Goal: Transaction & Acquisition: Subscribe to service/newsletter

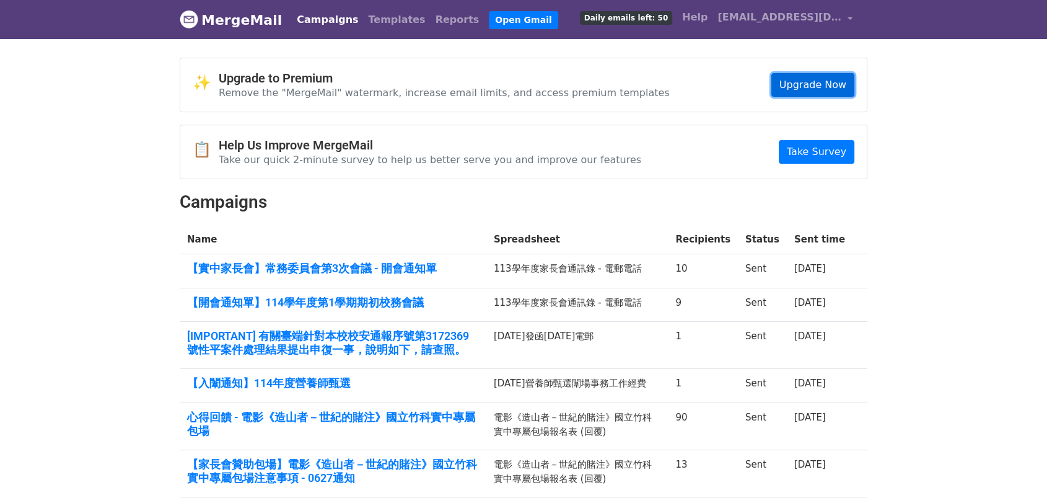
click at [802, 87] on link "Upgrade Now" at bounding box center [812, 85] width 83 height 24
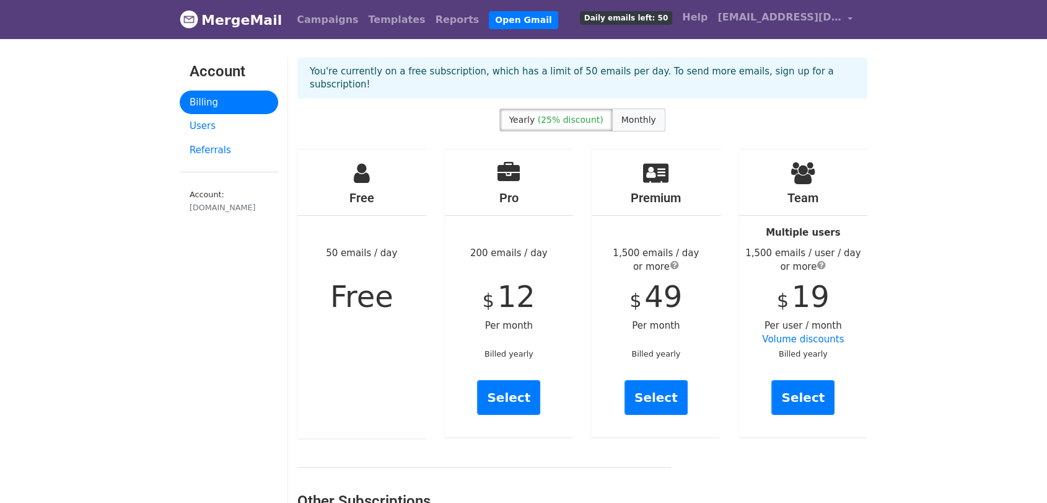
click at [645, 115] on span "Monthly" at bounding box center [639, 120] width 35 height 10
click at [575, 115] on span "(25% discount)" at bounding box center [571, 120] width 66 height 10
click at [622, 115] on span "Monthly" at bounding box center [639, 120] width 35 height 10
drag, startPoint x: 819, startPoint y: 99, endPoint x: 815, endPoint y: 107, distance: 9.7
click at [819, 108] on div "Yearly (25% discount) Monthly" at bounding box center [582, 122] width 589 height 28
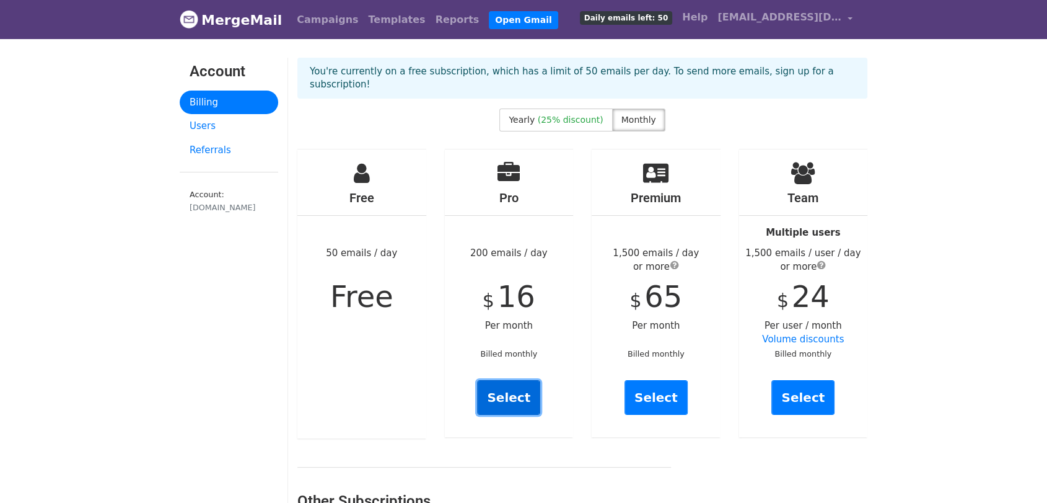
click at [521, 380] on link "Select" at bounding box center [508, 397] width 63 height 35
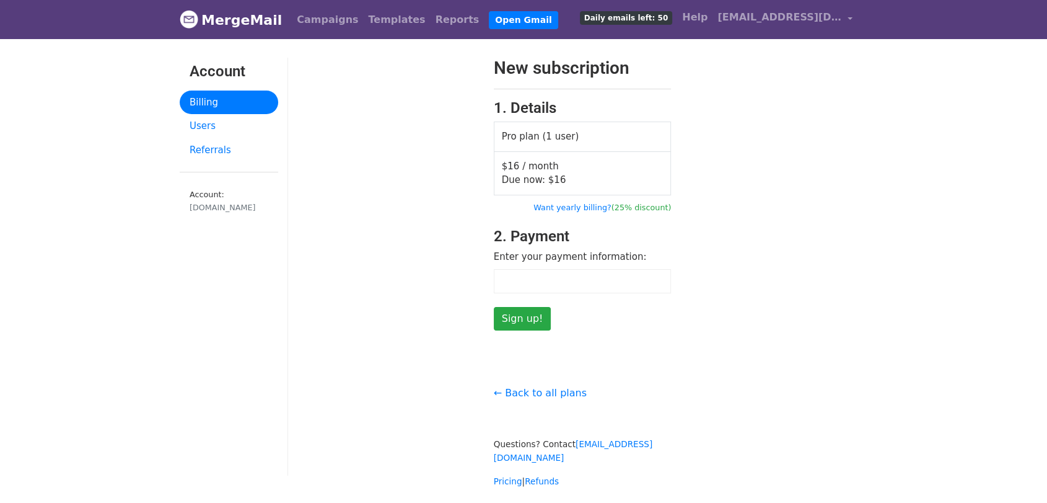
click at [600, 347] on div "New subscription 1. Details Pro plan (1 user) $16 / month Due now: $ 16 Want ye…" at bounding box center [582, 273] width 589 height 430
click at [522, 321] on input "Sign up!" at bounding box center [523, 319] width 58 height 24
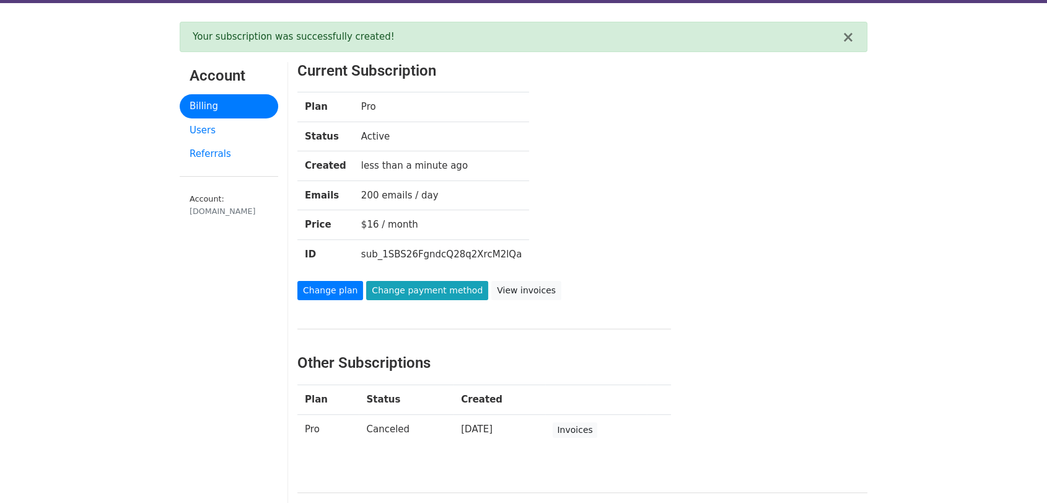
scroll to position [69, 0]
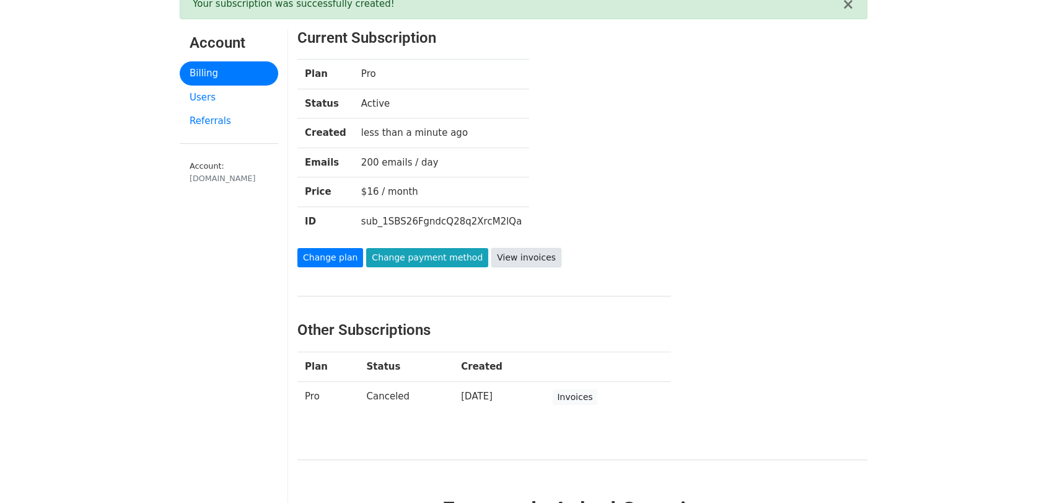
click at [496, 261] on link "View invoices" at bounding box center [526, 257] width 70 height 19
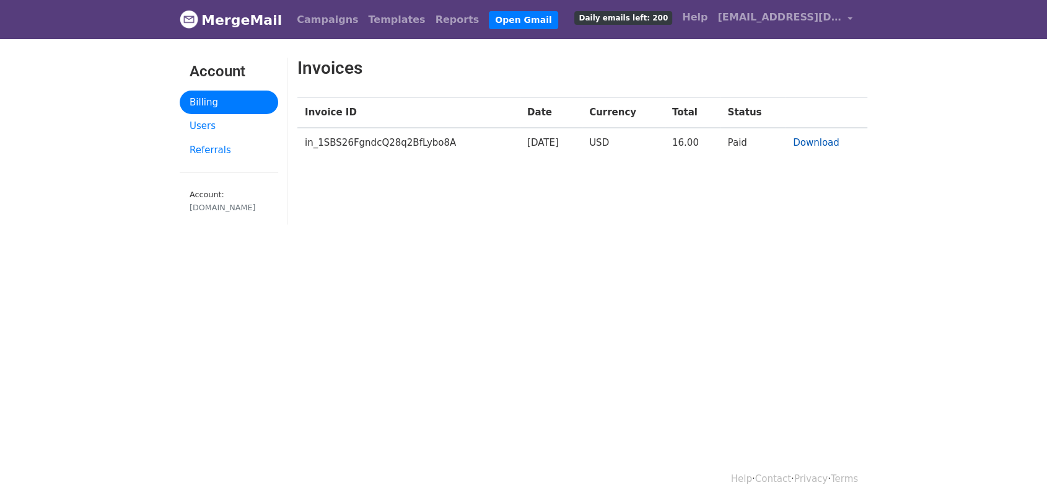
click at [798, 141] on link "Download" at bounding box center [816, 142] width 46 height 11
click at [205, 107] on link "Billing" at bounding box center [229, 102] width 99 height 24
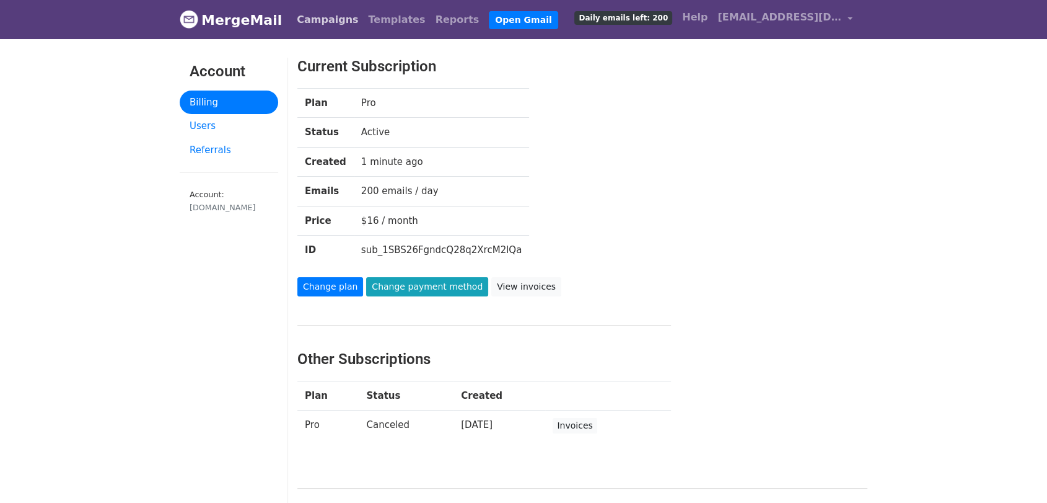
click at [325, 23] on link "Campaigns" at bounding box center [327, 19] width 71 height 25
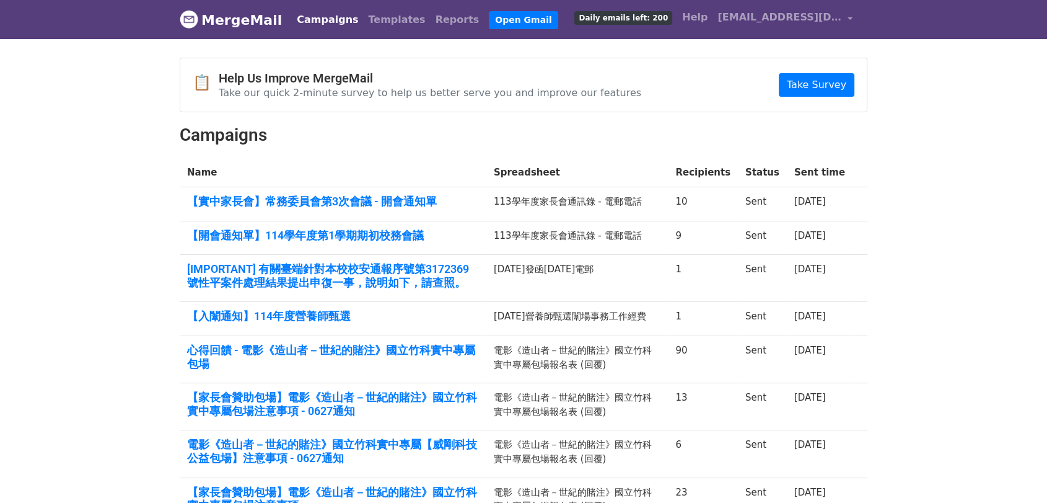
click at [801, 119] on div "📋 Help Us Improve MergeMail Take our quick 2-minute survey to help us better se…" at bounding box center [523, 348] width 706 height 580
click at [490, 21] on link "Open Gmail" at bounding box center [523, 20] width 69 height 18
click at [323, 23] on link "Campaigns" at bounding box center [327, 19] width 71 height 25
click at [489, 15] on link "Open Gmail" at bounding box center [523, 20] width 69 height 18
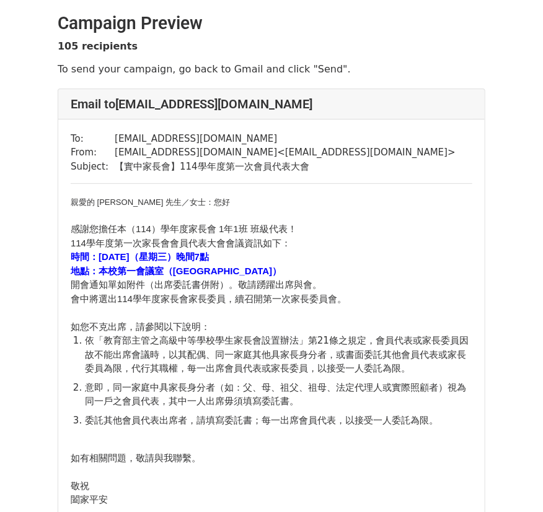
scroll to position [69, 0]
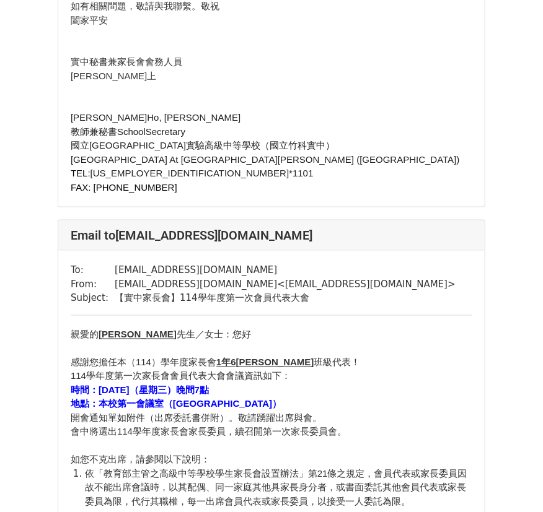
scroll to position [2960, 0]
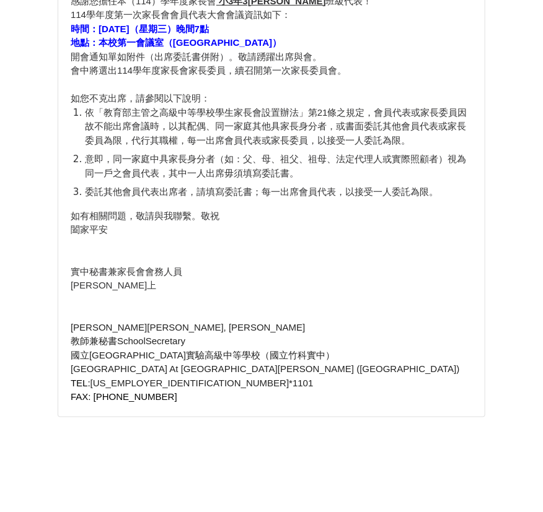
scroll to position [28243, 0]
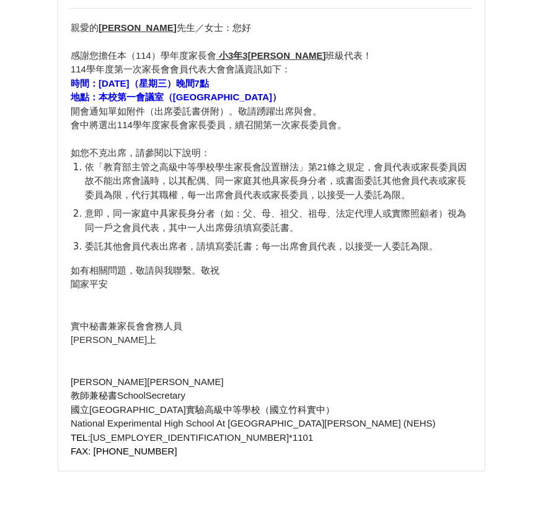
scroll to position [28105, 0]
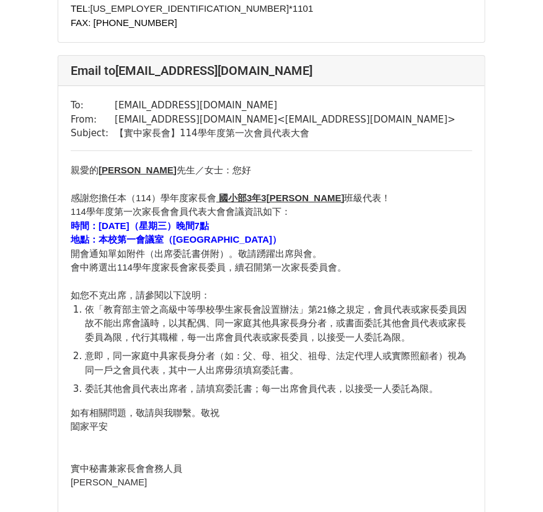
scroll to position [28037, 0]
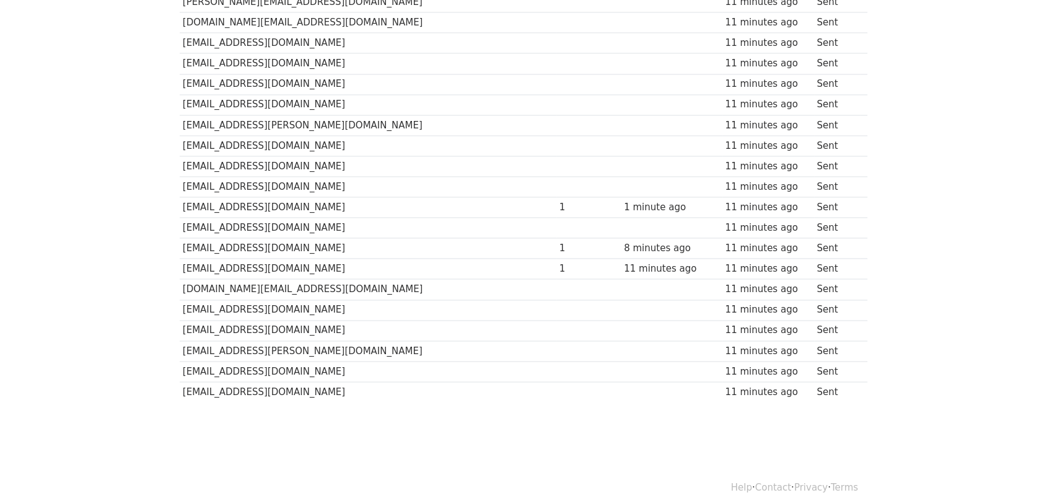
scroll to position [1959, 0]
